Goal: Information Seeking & Learning: Learn about a topic

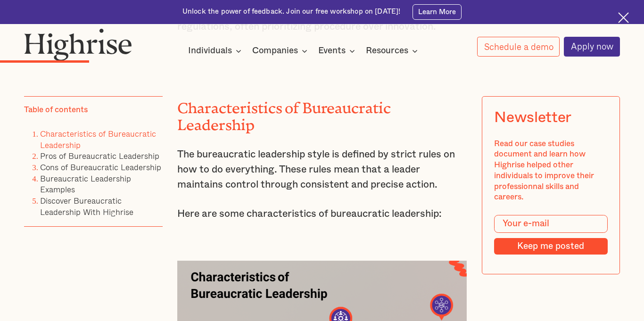
scroll to position [1447, 0]
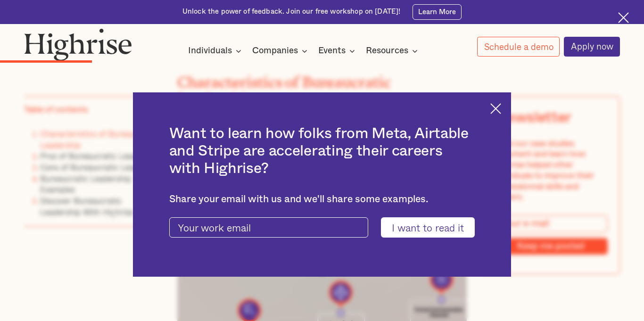
click at [493, 109] on img at bounding box center [495, 108] width 11 height 11
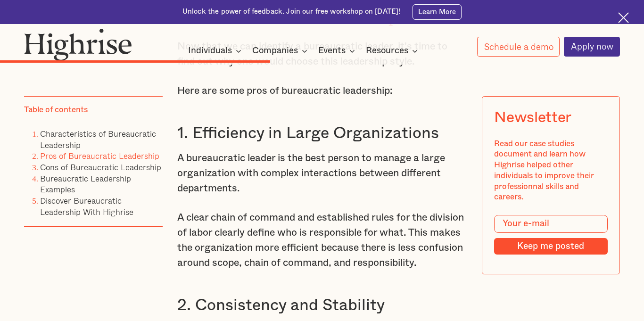
scroll to position [3219, 0]
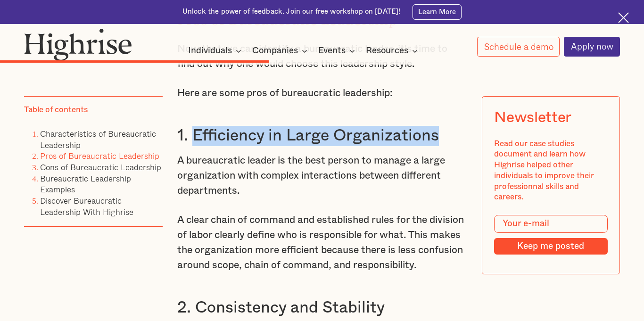
drag, startPoint x: 192, startPoint y: 130, endPoint x: 448, endPoint y: 133, distance: 255.5
click at [448, 133] on h3 "1. Efficiency in Large Organizations" at bounding box center [321, 136] width 289 height 20
copy h3 "Efficiency in Large Organizations"
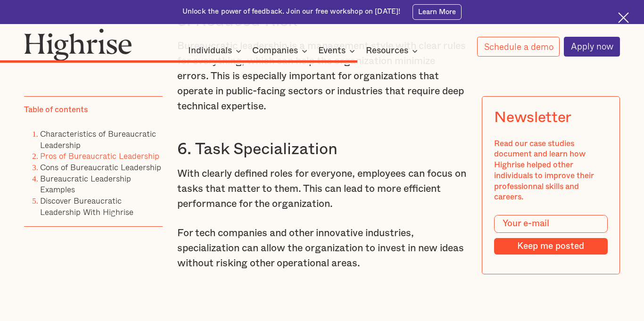
scroll to position [4091, 0]
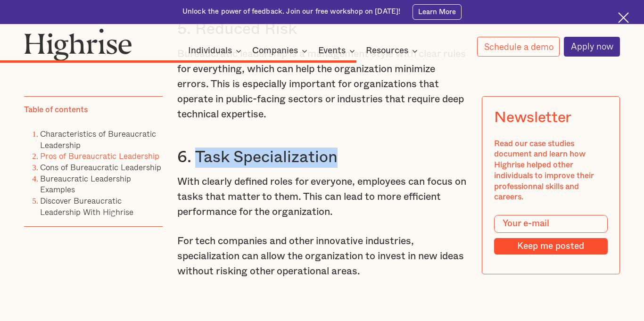
drag, startPoint x: 195, startPoint y: 168, endPoint x: 340, endPoint y: 174, distance: 145.8
click at [340, 168] on h3 "6. Task Specialization" at bounding box center [321, 158] width 289 height 20
copy h3 "Task Specialization"
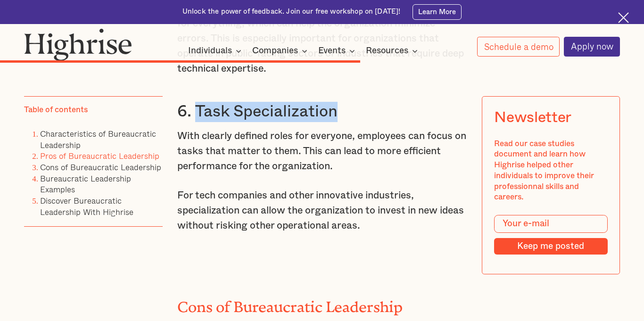
scroll to position [4142, 0]
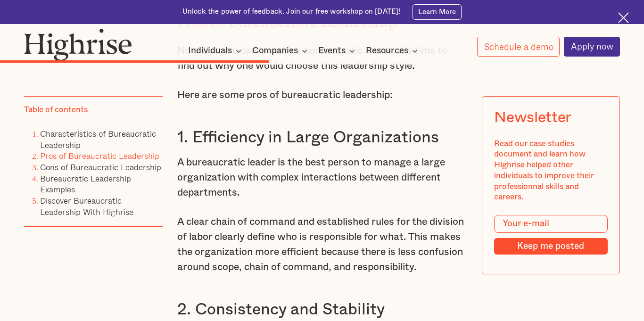
click at [264, 162] on p "A bureaucratic leader is the best person to manage a large organization with co…" at bounding box center [321, 177] width 289 height 45
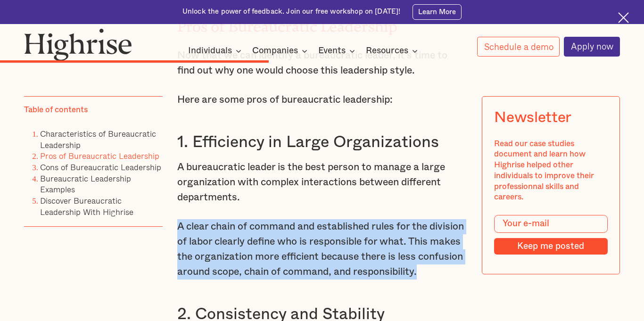
drag, startPoint x: 178, startPoint y: 224, endPoint x: 243, endPoint y: 295, distance: 95.7
copy p "A clear chain of command and established rules for the division of labor clearl…"
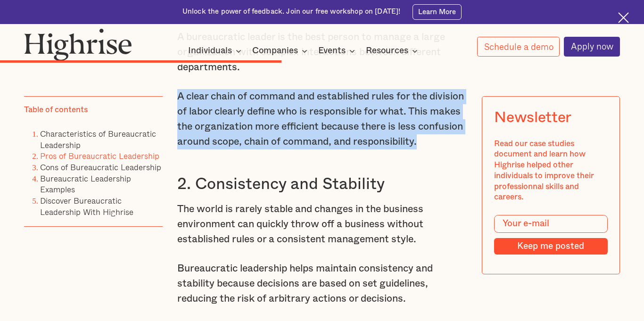
scroll to position [3343, 0]
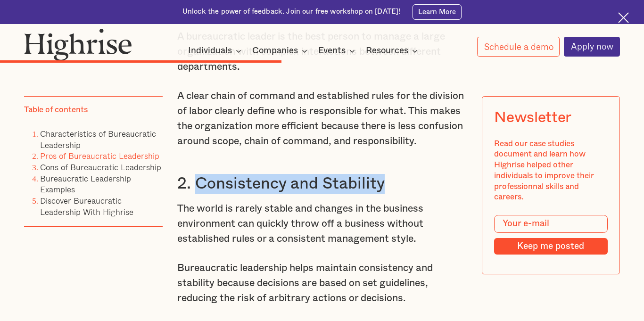
drag, startPoint x: 198, startPoint y: 195, endPoint x: 401, endPoint y: 191, distance: 203.2
click at [401, 191] on h3 "2. Consistency and Stability" at bounding box center [321, 184] width 289 height 20
copy h3 "Consistency and Stability"
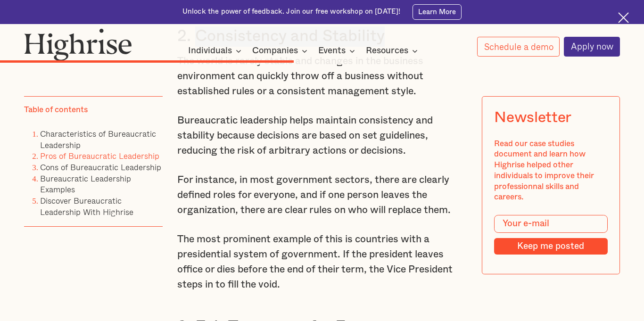
scroll to position [3494, 0]
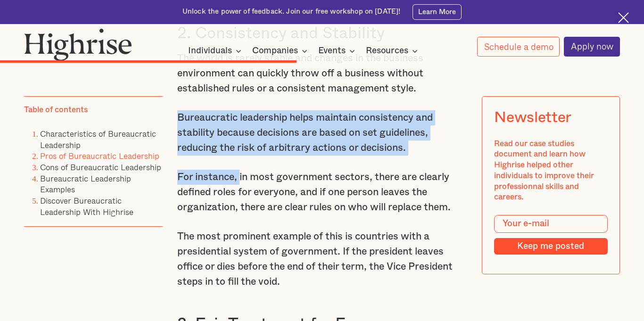
drag, startPoint x: 181, startPoint y: 134, endPoint x: 239, endPoint y: 174, distance: 71.5
click at [186, 139] on p "Bureaucratic leadership helps maintain consistency and stability because decisi…" at bounding box center [321, 132] width 289 height 45
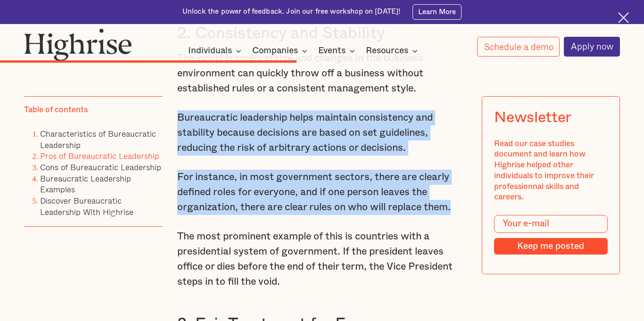
drag, startPoint x: 178, startPoint y: 130, endPoint x: 458, endPoint y: 222, distance: 294.5
click at [202, 145] on p "Bureaucratic leadership helps maintain consistency and stability because decisi…" at bounding box center [321, 132] width 289 height 45
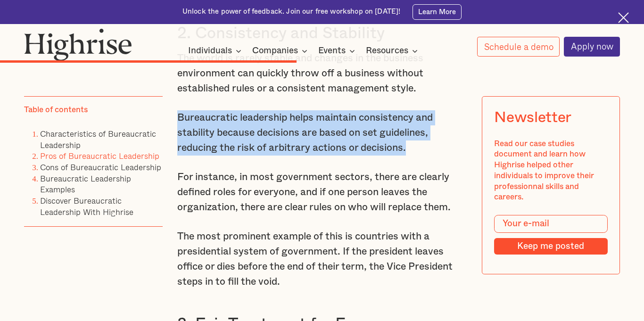
drag, startPoint x: 180, startPoint y: 132, endPoint x: 442, endPoint y: 162, distance: 263.3
click at [442, 156] on p "Bureaucratic leadership helps maintain consistency and stability because decisi…" at bounding box center [321, 132] width 289 height 45
copy p "Bureaucratic leadership helps maintain consistency and stability because decisi…"
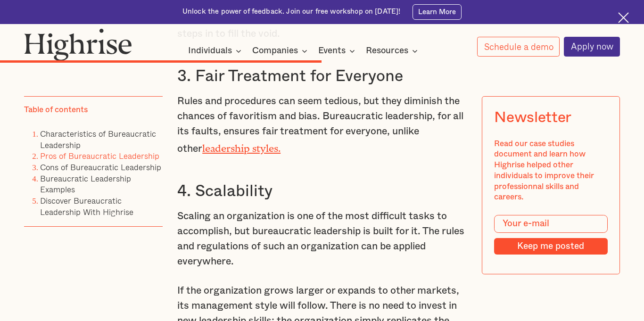
scroll to position [3740, 0]
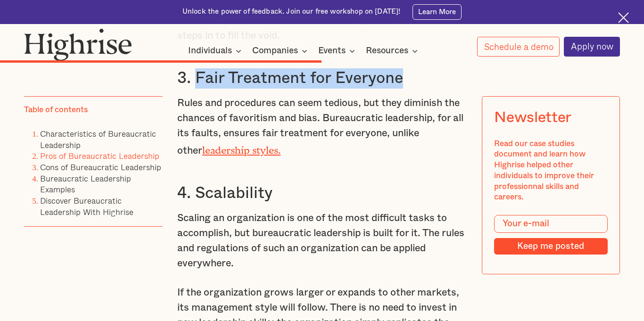
drag, startPoint x: 197, startPoint y: 91, endPoint x: 402, endPoint y: 92, distance: 205.0
click at [402, 89] on h3 "3. Fair Treatment for Everyone" at bounding box center [321, 78] width 289 height 20
copy h3 "Fair Treatment for Everyone"
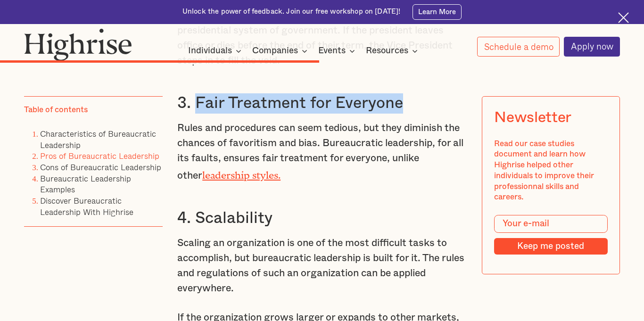
scroll to position [3717, 0]
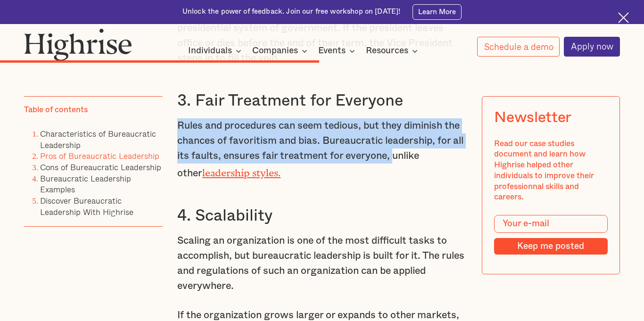
drag, startPoint x: 177, startPoint y: 139, endPoint x: 391, endPoint y: 172, distance: 216.5
click at [391, 172] on p "Rules and procedures can seem tedious, but they diminish the chances of favorit…" at bounding box center [321, 149] width 289 height 63
copy p "Rules and procedures can seem tedious, but they diminish the chances of favorit…"
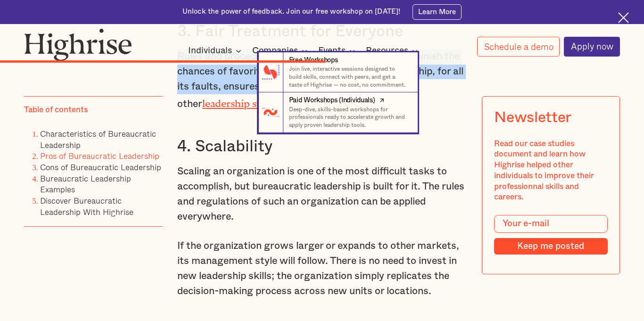
scroll to position [3789, 0]
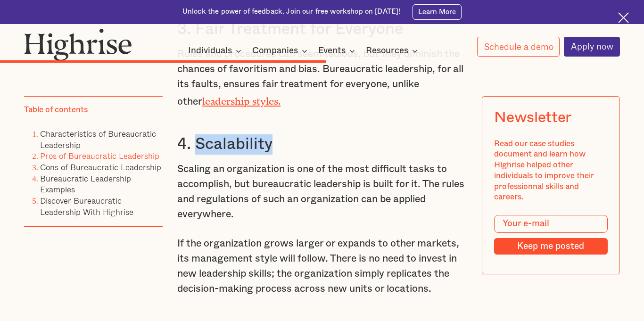
drag, startPoint x: 199, startPoint y: 153, endPoint x: 279, endPoint y: 165, distance: 80.5
click at [279, 155] on h3 "4. Scalability" at bounding box center [321, 144] width 289 height 20
copy h3 "Scalability"
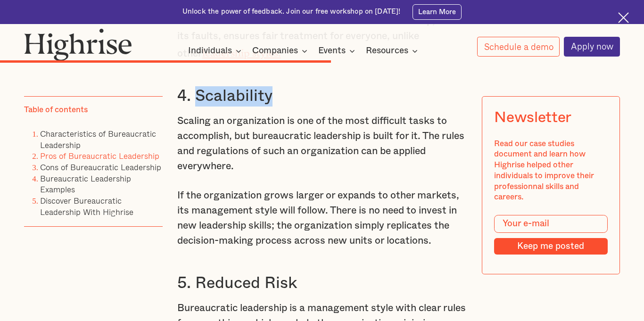
scroll to position [3839, 0]
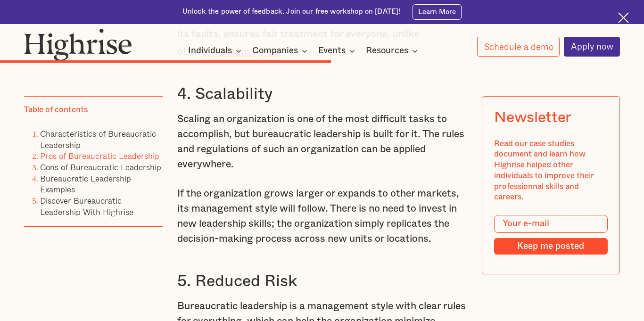
click at [177, 130] on p "Scaling an organization is one of the most difficult tasks to accomplish, but b…" at bounding box center [321, 142] width 289 height 60
drag, startPoint x: 177, startPoint y: 130, endPoint x: 189, endPoint y: 131, distance: 11.8
click at [189, 131] on p "Scaling an organization is one of the most difficult tasks to accomplish, but b…" at bounding box center [321, 142] width 289 height 60
click at [182, 131] on p "Scaling an organization is one of the most difficult tasks to accomplish, but b…" at bounding box center [321, 142] width 289 height 60
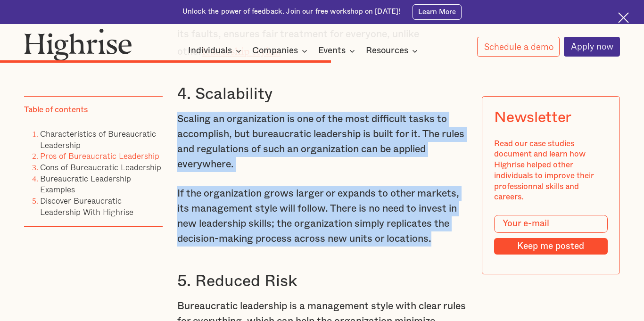
drag, startPoint x: 180, startPoint y: 131, endPoint x: 441, endPoint y: 254, distance: 288.9
copy div "Scaling an organization is one of the most difficult tasks to accomplish, but b…"
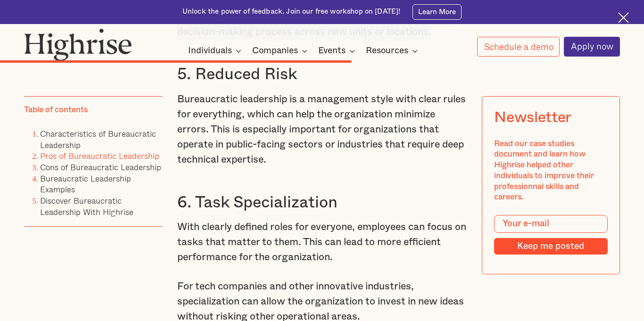
scroll to position [4046, 0]
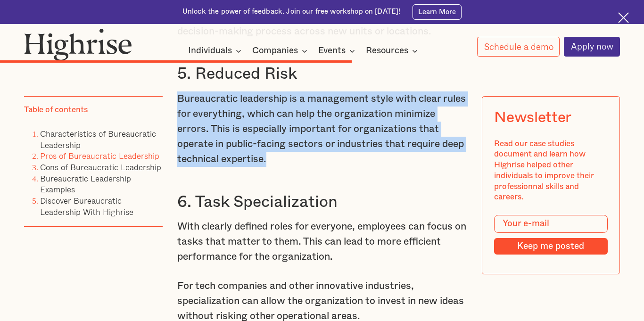
drag, startPoint x: 179, startPoint y: 114, endPoint x: 305, endPoint y: 177, distance: 141.2
click at [305, 167] on p "Bureaucratic leadership is a management style with clear rules for everything, …" at bounding box center [321, 128] width 289 height 75
copy p "Bureaucratic leadership is a management style with clear rules for everything, …"
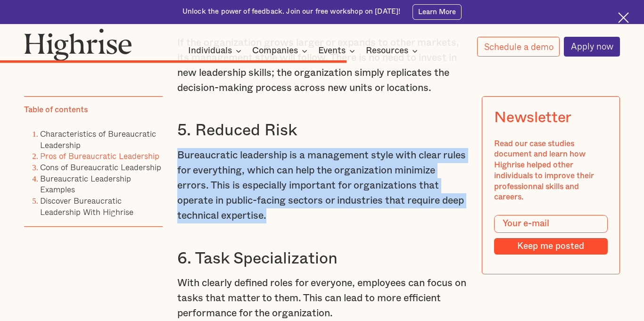
scroll to position [3987, 0]
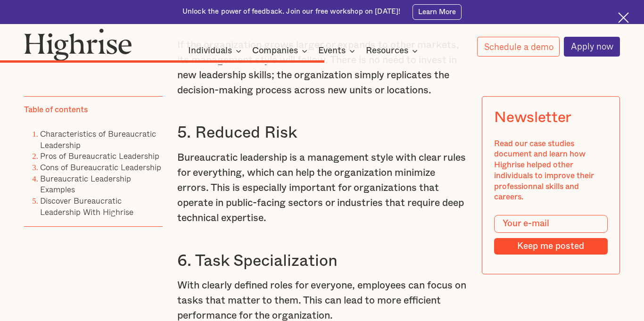
scroll to position [3987, 0]
click at [305, 187] on p "Bureaucratic leadership is a management style with clear rules for everything, …" at bounding box center [321, 187] width 289 height 75
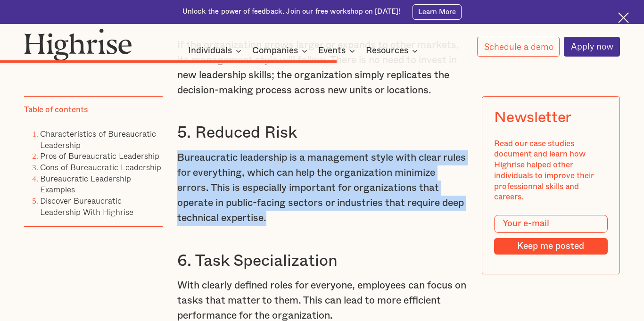
drag, startPoint x: 180, startPoint y: 170, endPoint x: 292, endPoint y: 233, distance: 129.0
click at [292, 226] on p "Bureaucratic leadership is a management style with clear rules for everything, …" at bounding box center [321, 187] width 289 height 75
copy p "Bureaucratic leadership is a management style with clear rules for everything, …"
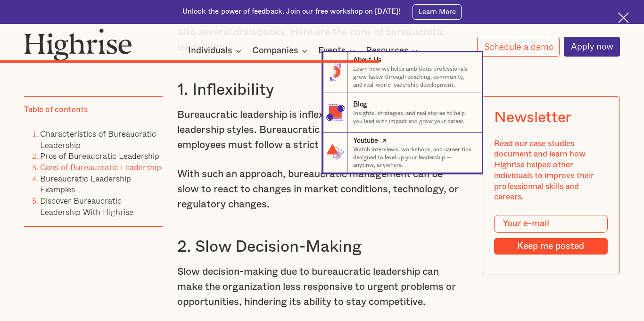
scroll to position [4476, 0]
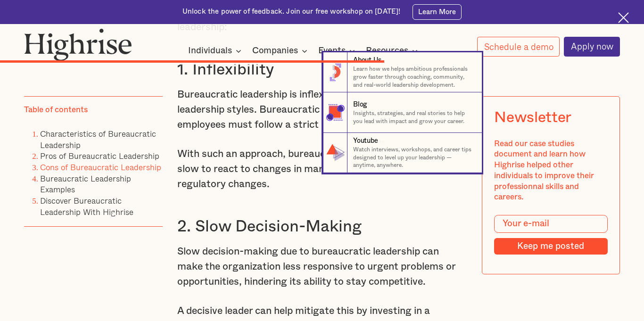
click at [295, 157] on nav "8 About Us Learn how we helps ambitious professionals grow faster through coach…" at bounding box center [322, 112] width 644 height 121
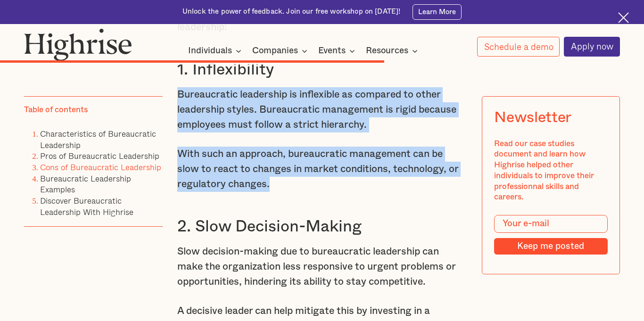
drag, startPoint x: 178, startPoint y: 108, endPoint x: 277, endPoint y: 200, distance: 135.1
copy div "Bureaucratic leadership is inflexible as compared to other leadership styles. B…"
